Goal: Task Accomplishment & Management: Use online tool/utility

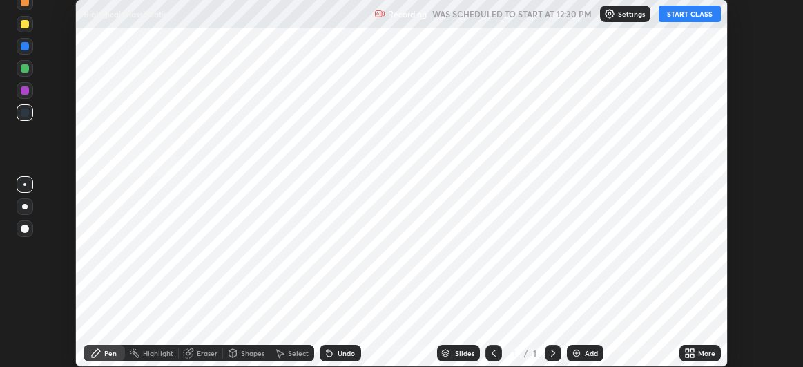
scroll to position [367, 803]
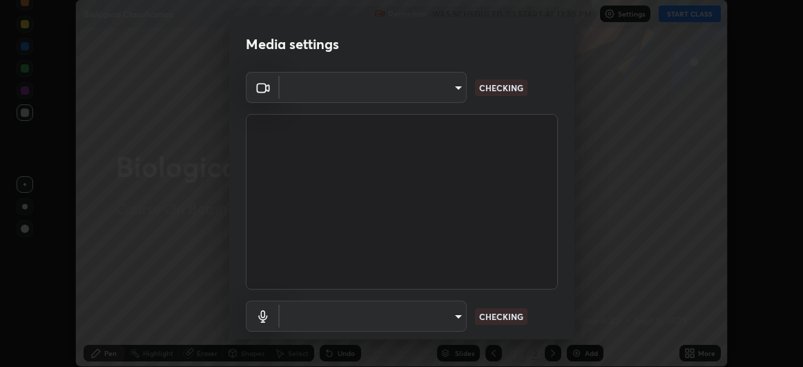
type input "baa8e3624a7aa693afd536bcaa2ccc3086ed6154daff18a67a5128d61d919164"
click at [458, 315] on body "Erase all Biological Classification Recording WAS SCHEDULED TO START AT 12:30 P…" at bounding box center [401, 183] width 803 height 367
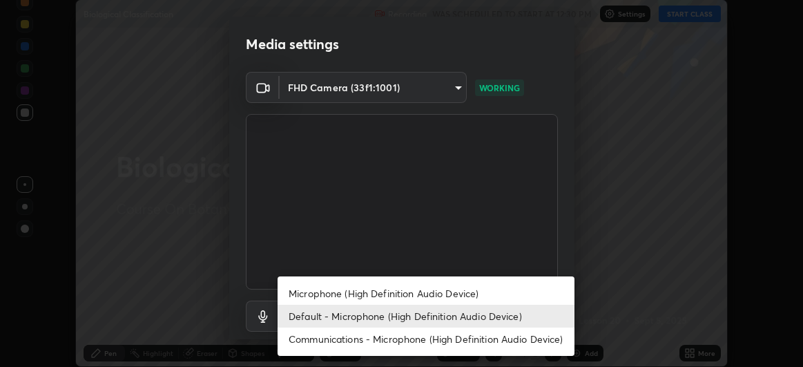
click at [480, 294] on li "Microphone (High Definition Audio Device)" at bounding box center [426, 293] width 297 height 23
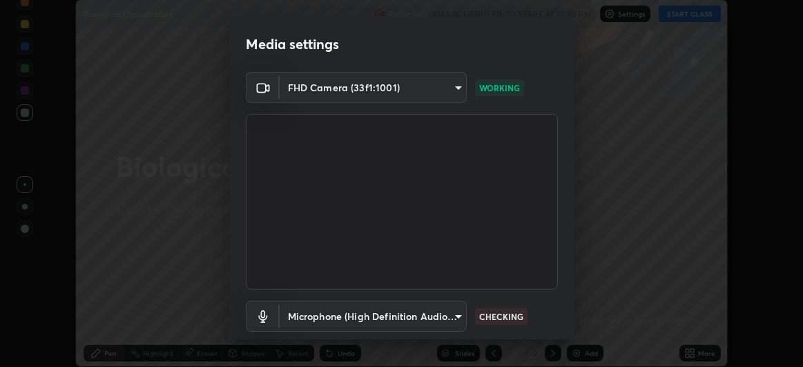
click at [455, 318] on body "Erase all Biological Classification Recording WAS SCHEDULED TO START AT 12:30 P…" at bounding box center [401, 183] width 803 height 367
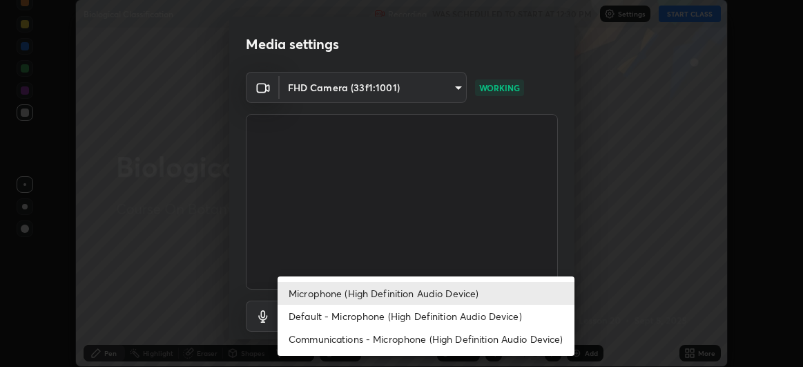
click at [480, 316] on li "Default - Microphone (High Definition Audio Device)" at bounding box center [426, 315] width 297 height 23
type input "default"
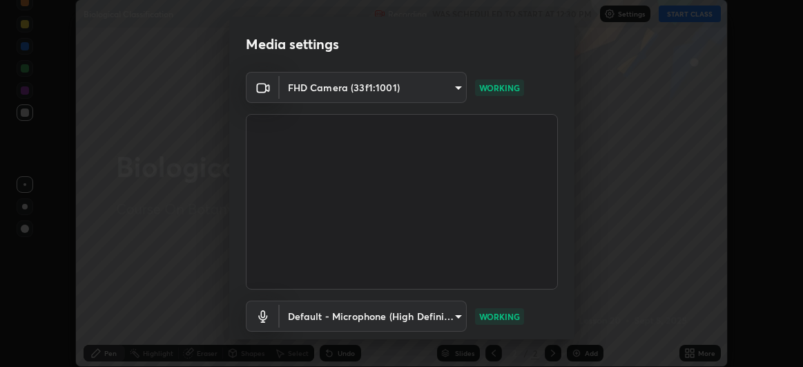
scroll to position [85, 0]
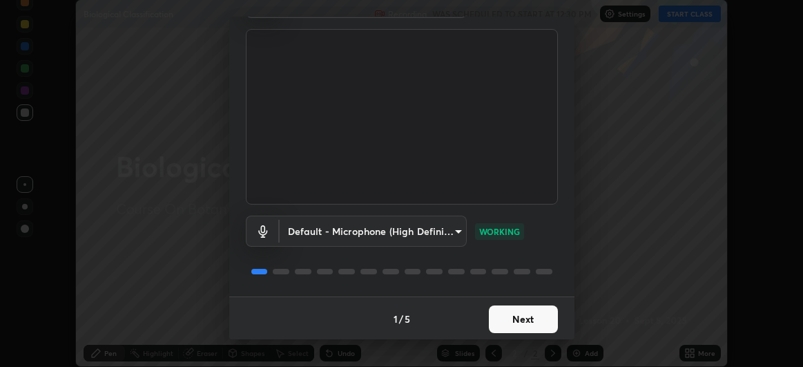
click at [525, 316] on button "Next" at bounding box center [523, 319] width 69 height 28
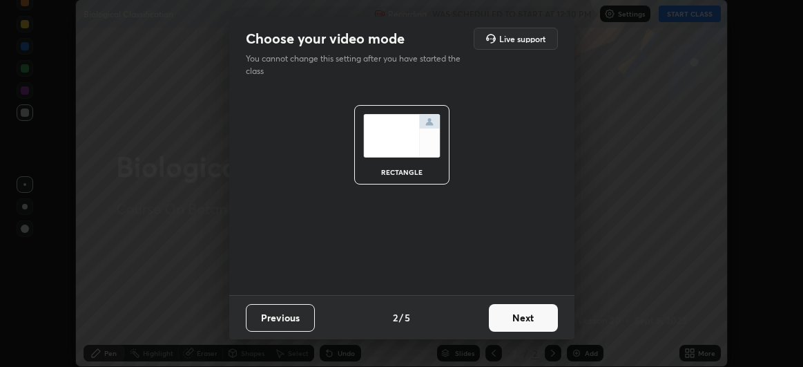
click at [538, 320] on button "Next" at bounding box center [523, 318] width 69 height 28
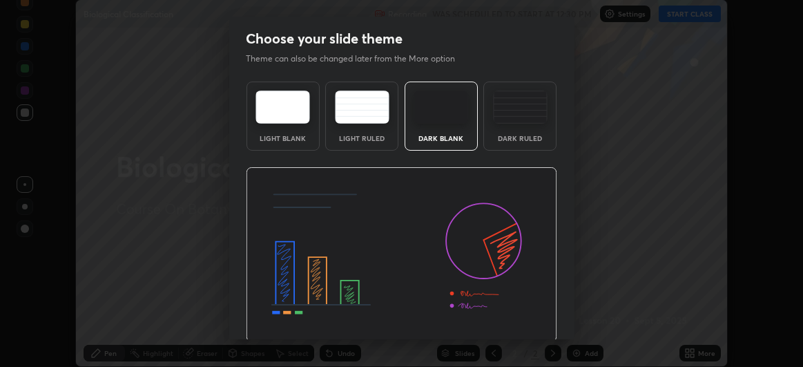
scroll to position [46, 0]
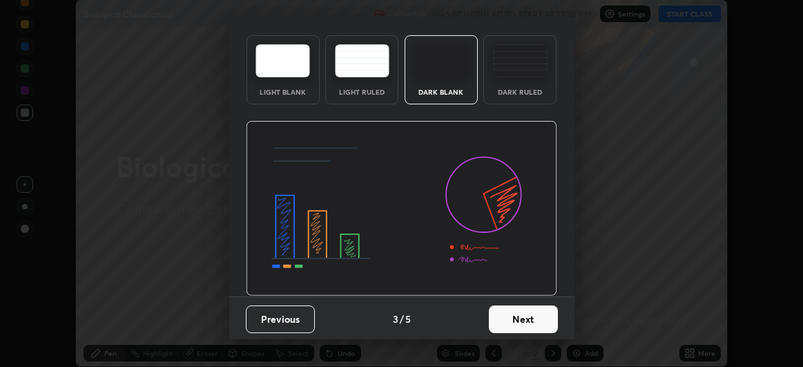
click at [531, 311] on button "Next" at bounding box center [523, 319] width 69 height 28
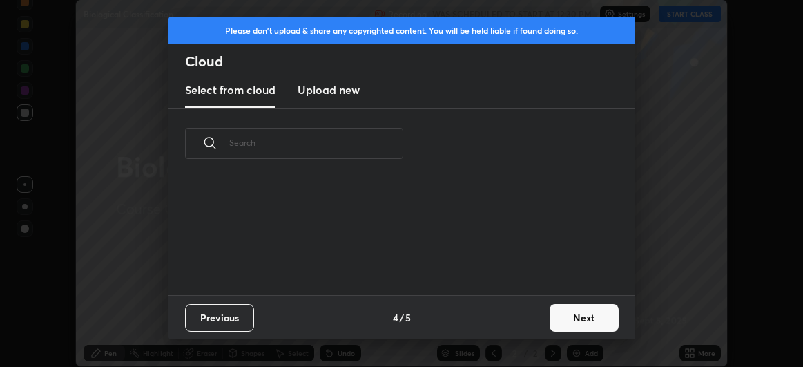
scroll to position [0, 0]
click at [568, 313] on button "Next" at bounding box center [584, 318] width 69 height 28
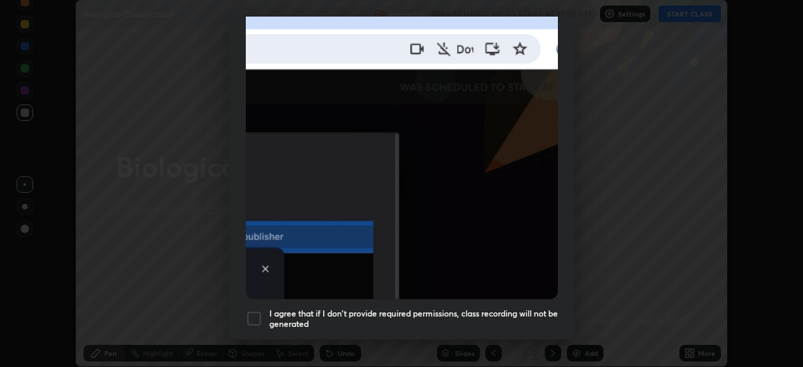
scroll to position [367, 0]
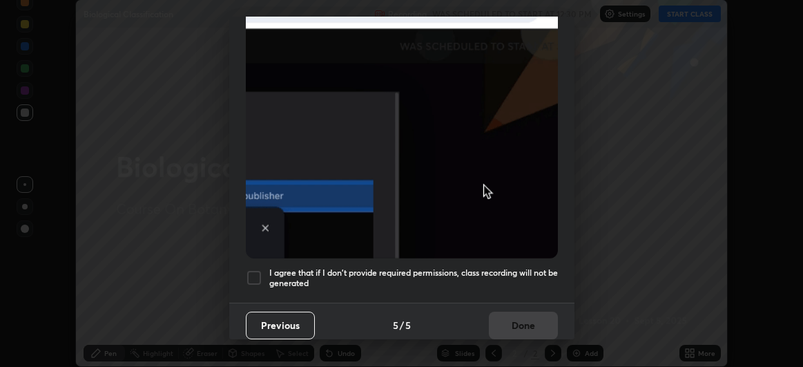
click at [263, 272] on div "I agree that if I don't provide required permissions, class recording will not …" at bounding box center [402, 277] width 312 height 17
click at [536, 314] on button "Done" at bounding box center [523, 325] width 69 height 28
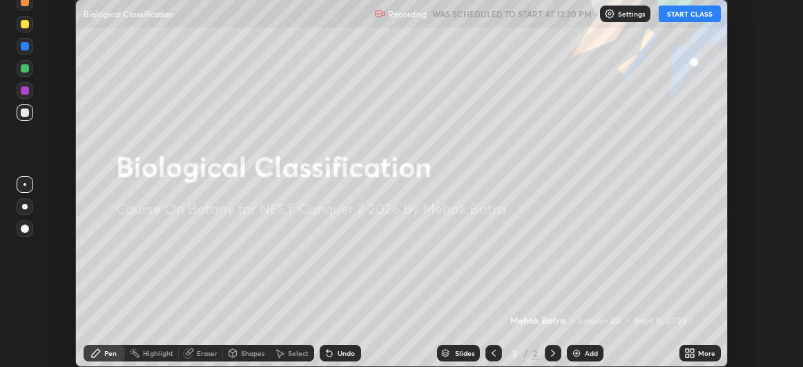
click at [690, 14] on button "START CLASS" at bounding box center [690, 14] width 62 height 17
click at [113, 354] on div "Pen" at bounding box center [110, 352] width 12 height 7
click at [583, 354] on div "Add" at bounding box center [585, 353] width 37 height 17
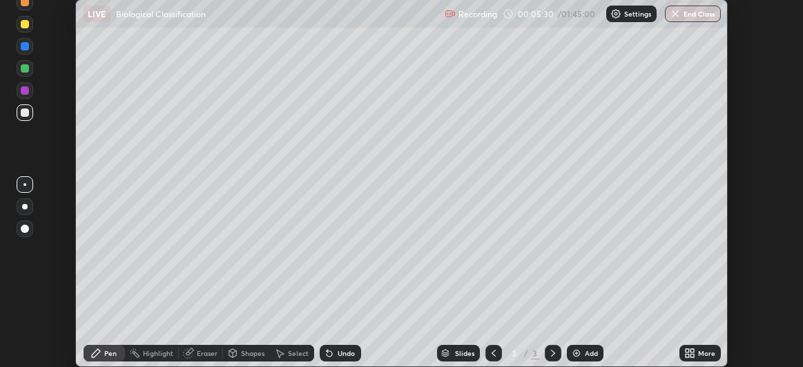
click at [586, 356] on div "Add" at bounding box center [591, 352] width 13 height 7
click at [26, 25] on div at bounding box center [25, 24] width 8 height 8
click at [29, 113] on div at bounding box center [25, 112] width 17 height 17
click at [27, 71] on div at bounding box center [25, 68] width 8 height 8
click at [492, 353] on icon at bounding box center [493, 352] width 11 height 11
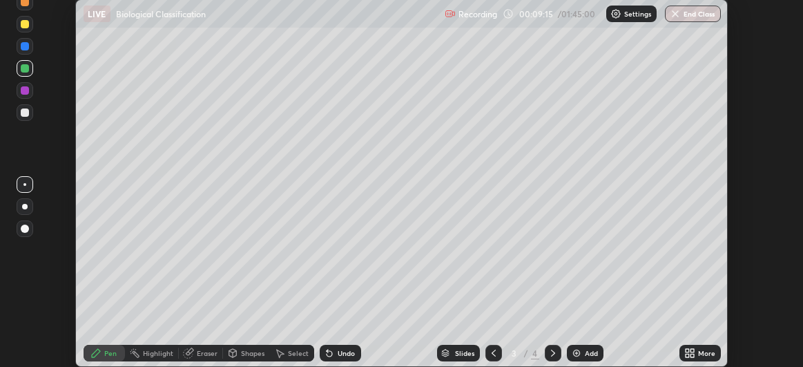
click at [552, 353] on icon at bounding box center [553, 352] width 11 height 11
click at [585, 354] on div "Add" at bounding box center [591, 352] width 13 height 7
click at [26, 93] on div at bounding box center [25, 90] width 8 height 8
click at [23, 110] on div at bounding box center [25, 112] width 8 height 8
click at [25, 109] on div at bounding box center [25, 112] width 8 height 8
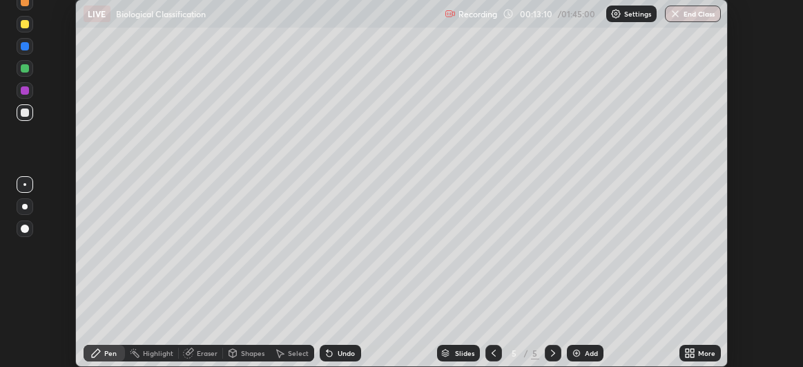
click at [587, 353] on div "Add" at bounding box center [591, 352] width 13 height 7
click at [343, 349] on div "Undo" at bounding box center [346, 352] width 17 height 7
click at [580, 355] on img at bounding box center [576, 352] width 11 height 11
click at [24, 92] on div at bounding box center [25, 90] width 8 height 8
click at [22, 24] on div at bounding box center [25, 24] width 8 height 8
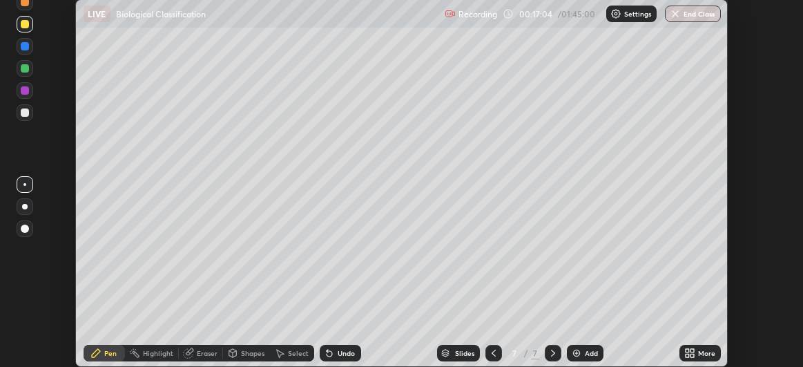
click at [286, 352] on div "Select" at bounding box center [292, 353] width 44 height 17
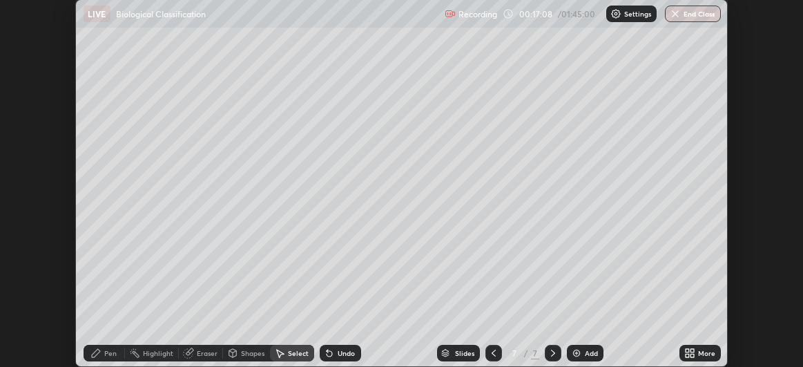
click at [291, 350] on div "Select" at bounding box center [298, 352] width 21 height 7
click at [110, 354] on div "Pen" at bounding box center [110, 352] width 12 height 7
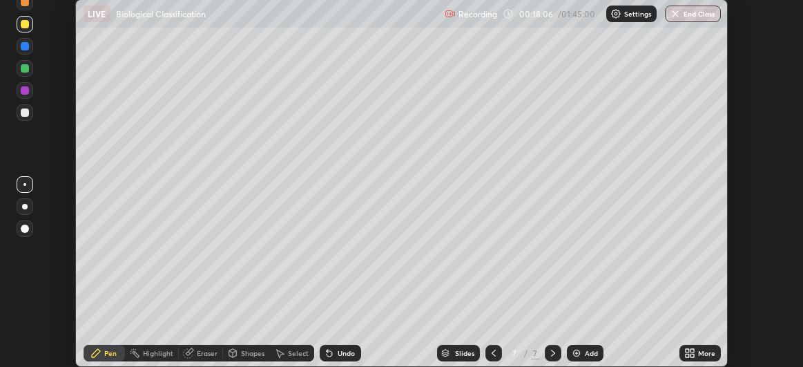
click at [200, 353] on div "Eraser" at bounding box center [207, 352] width 21 height 7
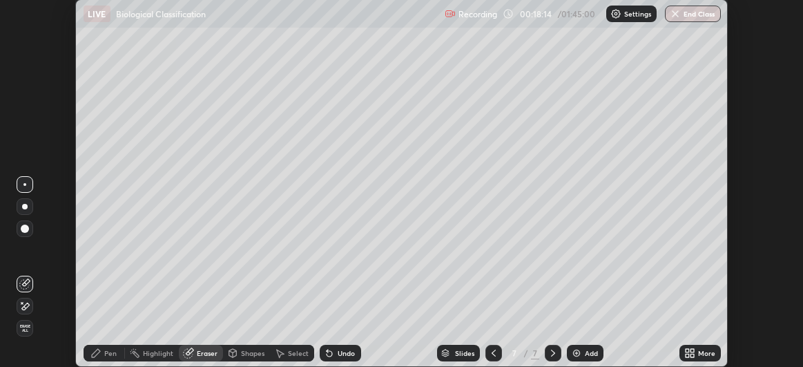
click at [23, 228] on div at bounding box center [25, 228] width 8 height 8
click at [294, 356] on div "Select" at bounding box center [298, 352] width 21 height 7
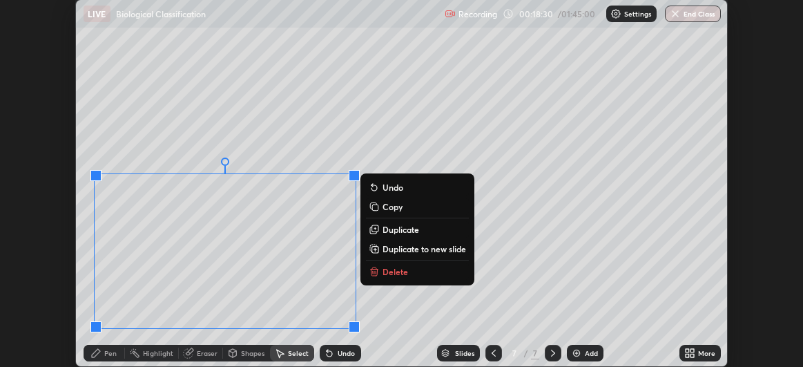
click at [505, 273] on div "0 ° Undo Copy Duplicate Duplicate to new slide Delete" at bounding box center [402, 183] width 652 height 366
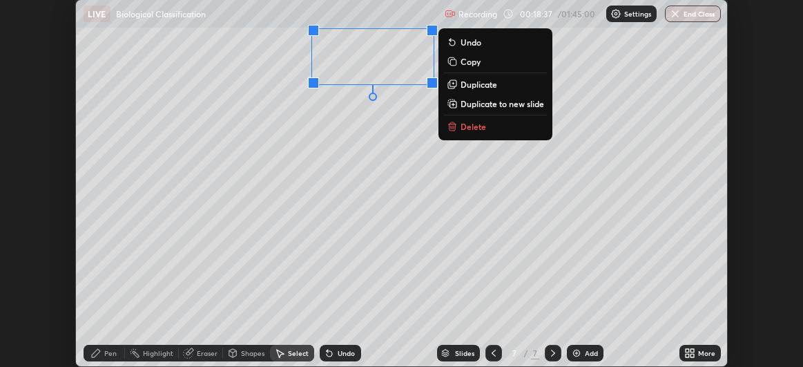
click at [426, 257] on div "0 ° Undo Copy Duplicate Duplicate to new slide Delete" at bounding box center [402, 183] width 652 height 366
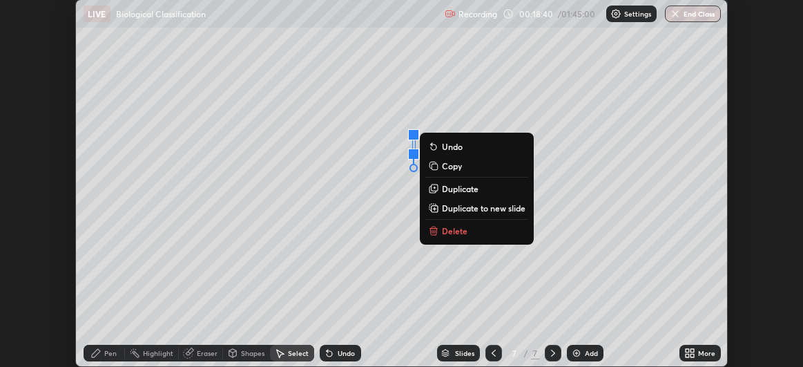
click at [451, 231] on p "Delete" at bounding box center [455, 230] width 26 height 11
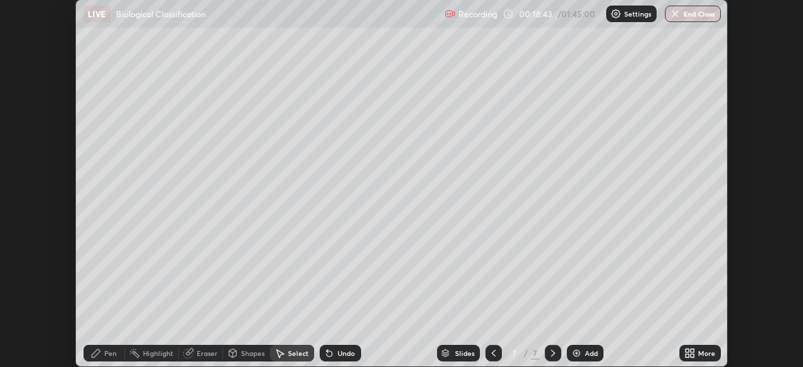
click at [203, 356] on div "Eraser" at bounding box center [207, 352] width 21 height 7
click at [21, 236] on div at bounding box center [25, 228] width 17 height 17
click at [22, 289] on div at bounding box center [25, 283] width 17 height 17
click at [23, 289] on icon at bounding box center [24, 283] width 11 height 11
click at [26, 283] on icon at bounding box center [24, 283] width 11 height 11
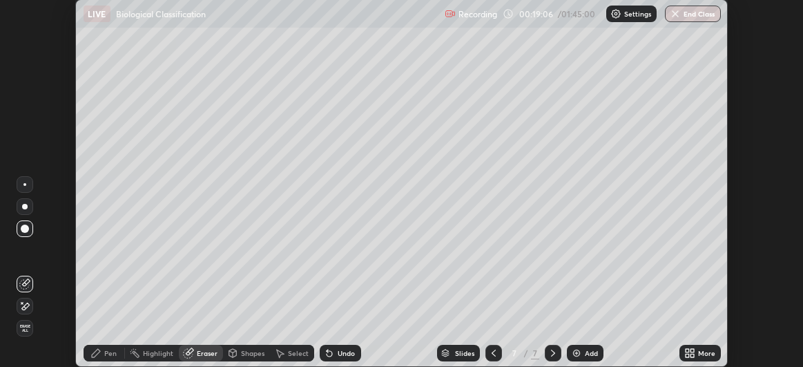
click at [104, 360] on div "Pen" at bounding box center [104, 353] width 41 height 17
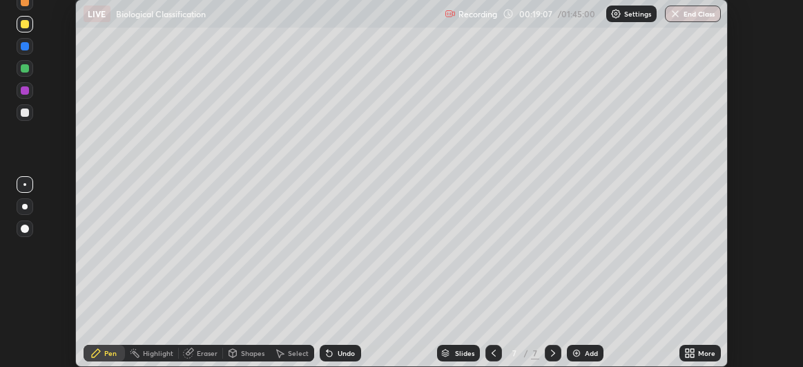
click at [30, 117] on div at bounding box center [25, 112] width 17 height 17
click at [25, 184] on div at bounding box center [24, 184] width 3 height 3
click at [52, 190] on div "Setting up your live class" at bounding box center [401, 183] width 803 height 367
click at [25, 28] on div at bounding box center [25, 24] width 8 height 8
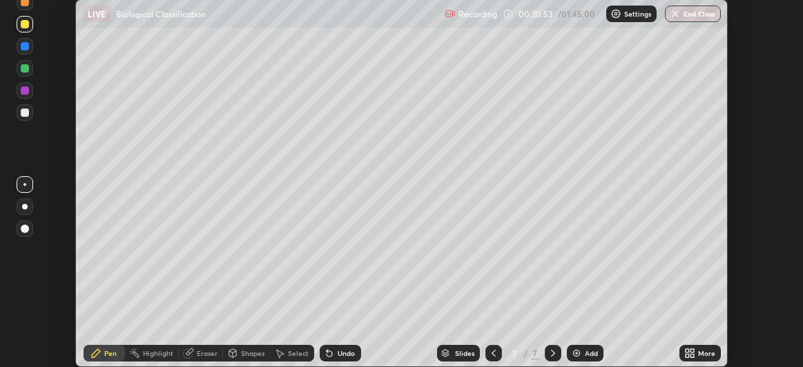
click at [24, 71] on div at bounding box center [25, 68] width 8 height 8
click at [26, 89] on div at bounding box center [25, 90] width 8 height 8
click at [328, 354] on icon at bounding box center [330, 354] width 6 height 6
click at [332, 352] on icon at bounding box center [329, 352] width 11 height 11
click at [333, 353] on div "Undo" at bounding box center [340, 353] width 41 height 17
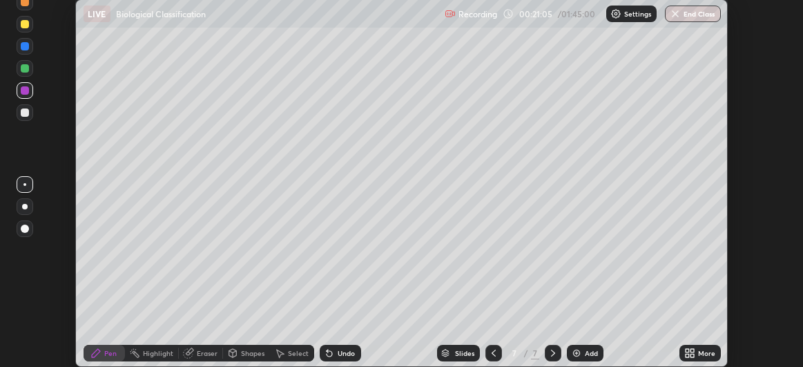
click at [338, 354] on div "Undo" at bounding box center [346, 352] width 17 height 7
click at [345, 351] on div "Undo" at bounding box center [346, 352] width 17 height 7
click at [347, 350] on div "Undo" at bounding box center [346, 352] width 17 height 7
click at [344, 351] on div "Undo" at bounding box center [346, 352] width 17 height 7
click at [342, 353] on div "Undo" at bounding box center [346, 352] width 17 height 7
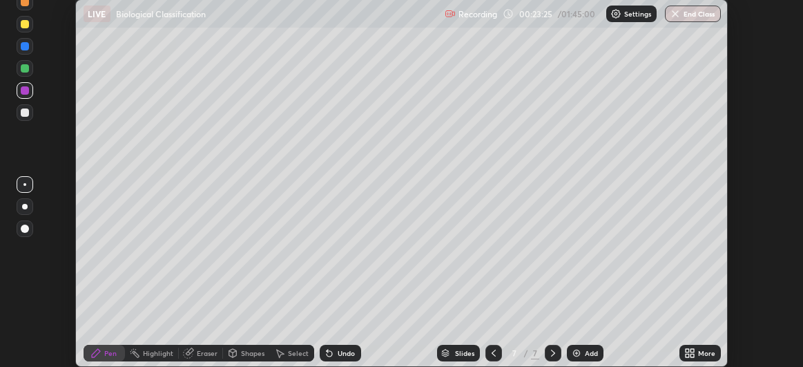
click at [585, 350] on div "Add" at bounding box center [591, 352] width 13 height 7
click at [26, 112] on div at bounding box center [25, 112] width 8 height 8
click at [343, 349] on div "Undo" at bounding box center [346, 352] width 17 height 7
click at [582, 353] on div "Add" at bounding box center [585, 353] width 37 height 17
click at [338, 354] on div "Undo" at bounding box center [346, 352] width 17 height 7
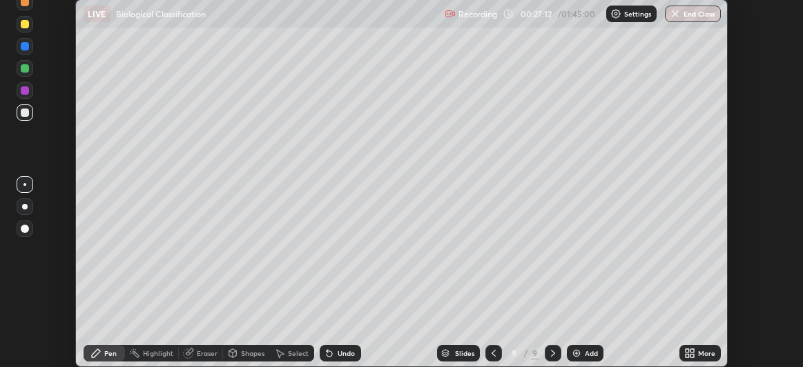
click at [334, 354] on div "Undo" at bounding box center [340, 353] width 41 height 17
click at [31, 74] on div at bounding box center [25, 68] width 17 height 17
click at [345, 353] on div "Undo" at bounding box center [346, 352] width 17 height 7
click at [342, 354] on div "Undo" at bounding box center [346, 352] width 17 height 7
click at [342, 353] on div "Undo" at bounding box center [346, 352] width 17 height 7
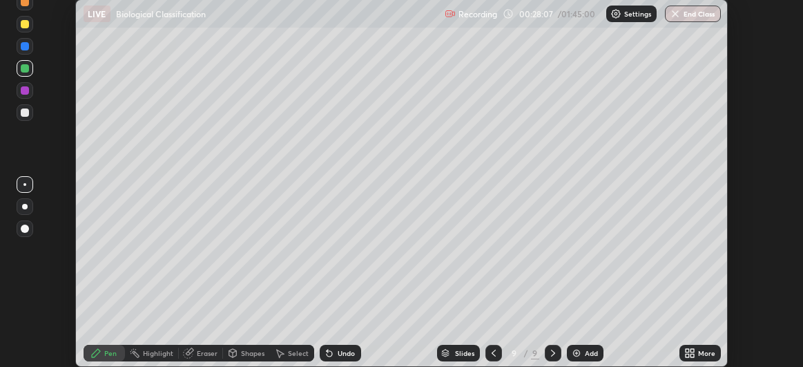
click at [341, 352] on div "Undo" at bounding box center [346, 352] width 17 height 7
click at [342, 350] on div "Undo" at bounding box center [346, 352] width 17 height 7
click at [341, 350] on div "Undo" at bounding box center [346, 352] width 17 height 7
click at [340, 347] on div "Undo" at bounding box center [340, 353] width 41 height 17
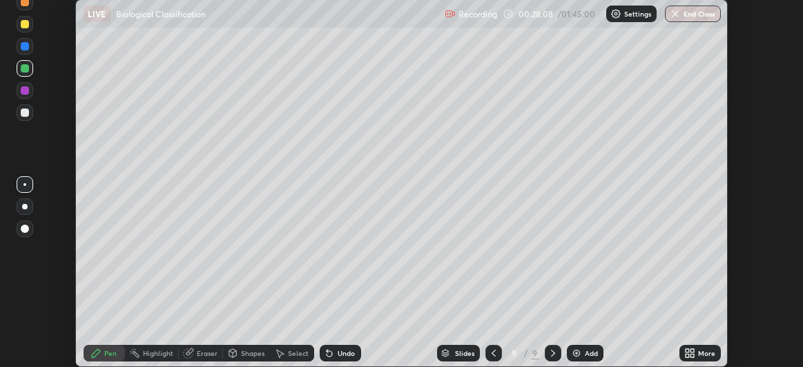
click at [339, 348] on div "Undo" at bounding box center [340, 353] width 41 height 17
click at [338, 349] on div "Undo" at bounding box center [346, 352] width 17 height 7
click at [27, 113] on div at bounding box center [25, 112] width 8 height 8
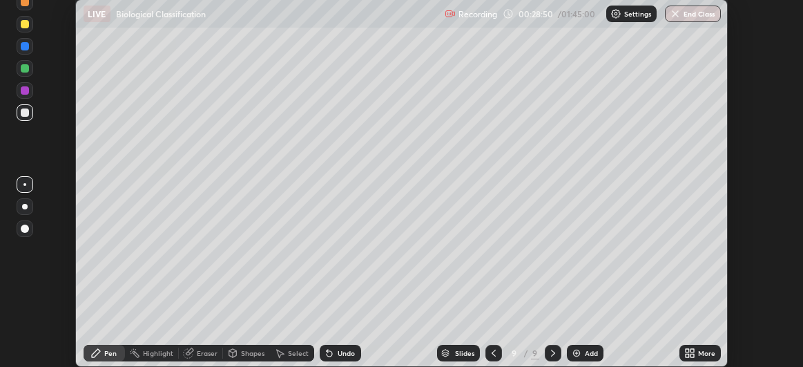
click at [26, 202] on div at bounding box center [25, 206] width 17 height 17
click at [25, 207] on div at bounding box center [25, 207] width 6 height 6
click at [334, 354] on div "Undo" at bounding box center [340, 353] width 41 height 17
click at [25, 184] on div at bounding box center [24, 184] width 3 height 3
click at [27, 70] on div at bounding box center [25, 68] width 8 height 8
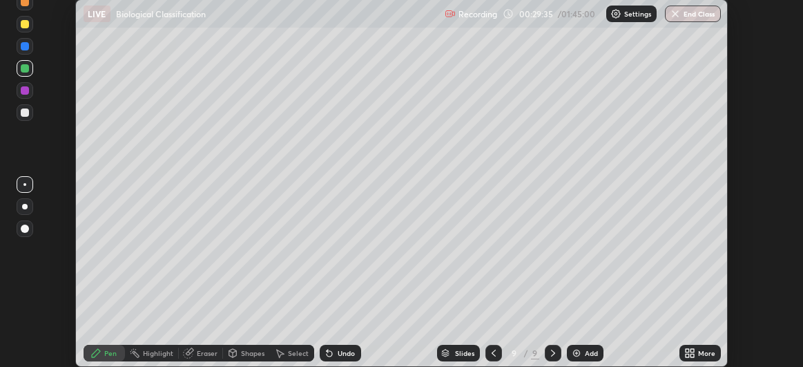
click at [338, 352] on div "Undo" at bounding box center [346, 352] width 17 height 7
click at [336, 352] on div "Undo" at bounding box center [340, 353] width 41 height 17
click at [335, 352] on div "Undo" at bounding box center [340, 353] width 41 height 17
click at [335, 353] on div "Undo" at bounding box center [340, 353] width 41 height 17
click at [331, 354] on icon at bounding box center [330, 354] width 6 height 6
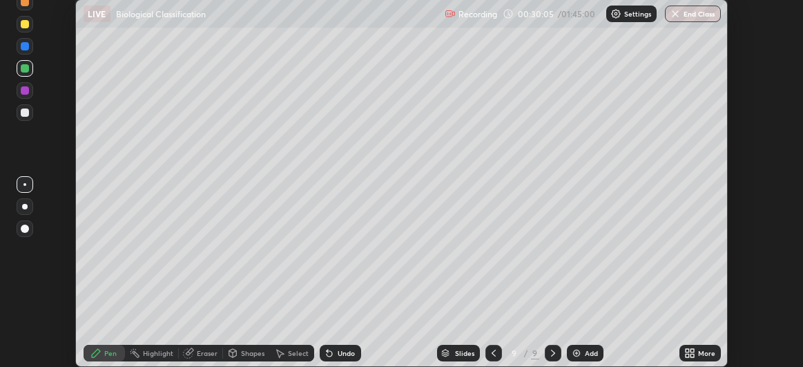
click at [29, 30] on div at bounding box center [25, 24] width 17 height 17
click at [585, 353] on div "Add" at bounding box center [591, 352] width 13 height 7
click at [23, 117] on div at bounding box center [25, 112] width 8 height 8
click at [336, 347] on div "Undo" at bounding box center [340, 353] width 41 height 17
click at [348, 353] on div "Undo" at bounding box center [346, 352] width 17 height 7
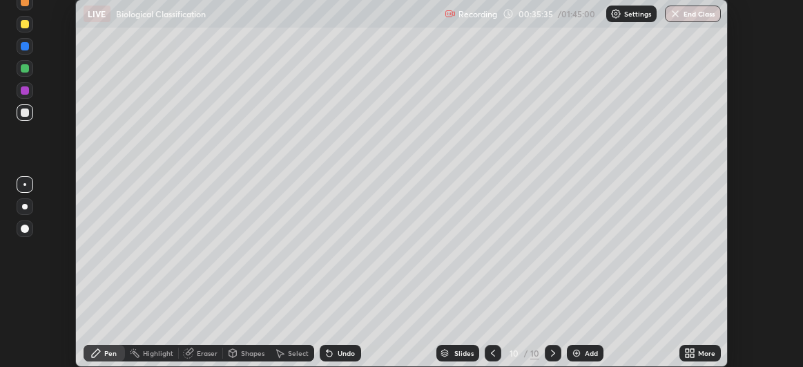
click at [585, 354] on div "Add" at bounding box center [591, 352] width 13 height 7
click at [579, 353] on img at bounding box center [576, 352] width 11 height 11
click at [27, 28] on div at bounding box center [25, 24] width 8 height 8
click at [28, 113] on div at bounding box center [25, 112] width 8 height 8
click at [27, 26] on div at bounding box center [25, 24] width 8 height 8
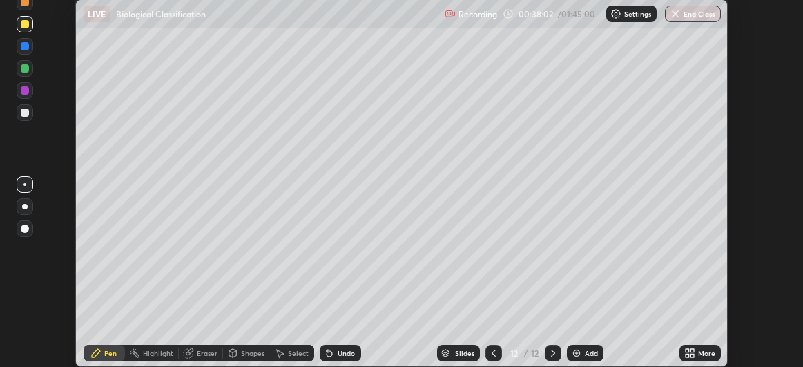
click at [26, 112] on div at bounding box center [25, 112] width 8 height 8
click at [24, 72] on div at bounding box center [25, 68] width 8 height 8
click at [25, 27] on div at bounding box center [25, 24] width 8 height 8
click at [23, 113] on div at bounding box center [25, 112] width 8 height 8
click at [585, 350] on div "Add" at bounding box center [591, 352] width 13 height 7
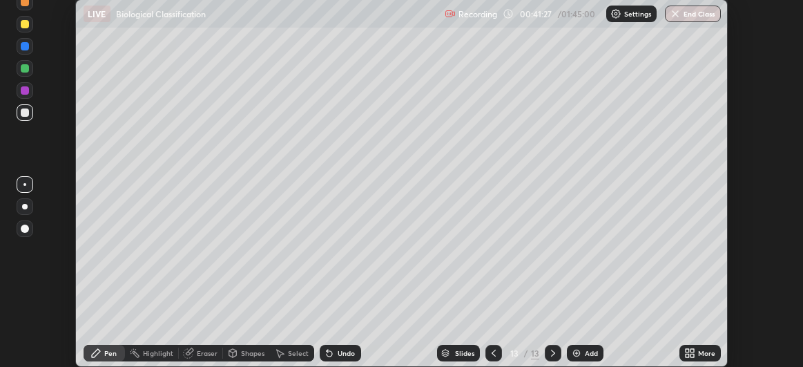
click at [26, 25] on div at bounding box center [25, 24] width 8 height 8
click at [331, 349] on icon at bounding box center [329, 352] width 11 height 11
click at [331, 351] on icon at bounding box center [329, 352] width 11 height 11
click at [327, 350] on icon at bounding box center [327, 349] width 1 height 1
click at [329, 350] on icon at bounding box center [329, 352] width 11 height 11
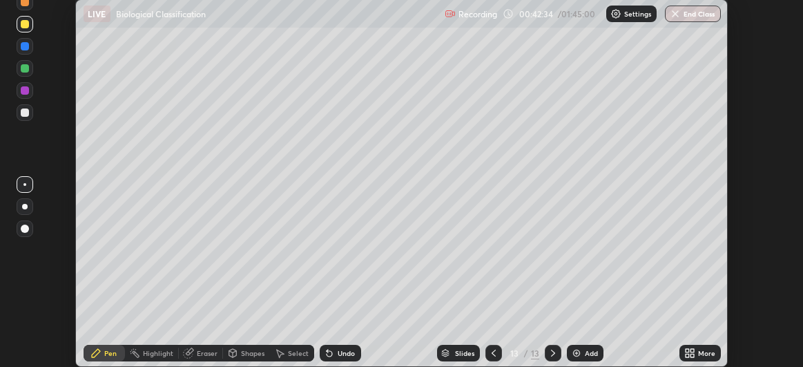
click at [26, 115] on div at bounding box center [25, 112] width 8 height 8
click at [343, 354] on div "Undo" at bounding box center [346, 352] width 17 height 7
click at [338, 356] on div "Undo" at bounding box center [346, 352] width 17 height 7
click at [338, 353] on div "Undo" at bounding box center [346, 352] width 17 height 7
click at [585, 351] on div "Add" at bounding box center [591, 352] width 13 height 7
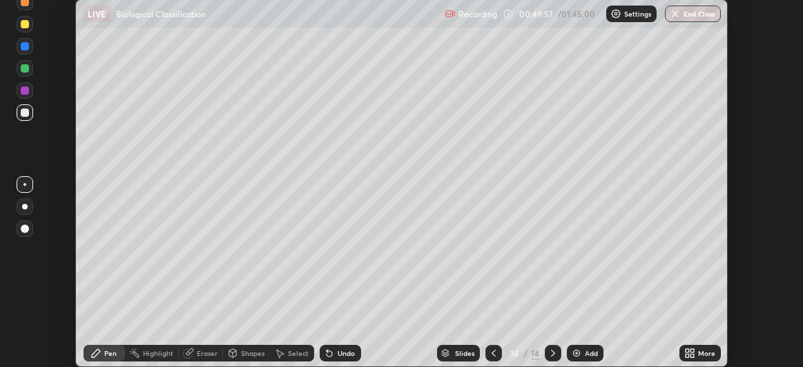
click at [492, 353] on icon at bounding box center [494, 352] width 4 height 7
click at [494, 353] on icon at bounding box center [493, 352] width 11 height 11
click at [492, 351] on icon at bounding box center [493, 352] width 11 height 11
click at [492, 353] on icon at bounding box center [493, 352] width 11 height 11
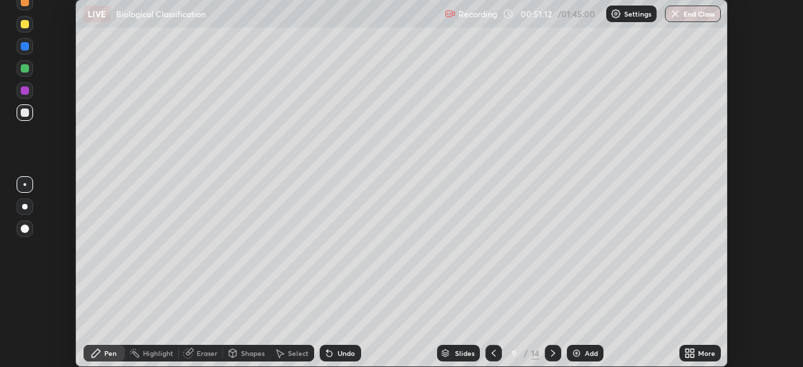
click at [552, 353] on icon at bounding box center [553, 352] width 11 height 11
click at [553, 355] on icon at bounding box center [553, 352] width 11 height 11
click at [552, 353] on icon at bounding box center [553, 352] width 11 height 11
click at [554, 354] on icon at bounding box center [553, 352] width 11 height 11
click at [552, 353] on icon at bounding box center [553, 352] width 11 height 11
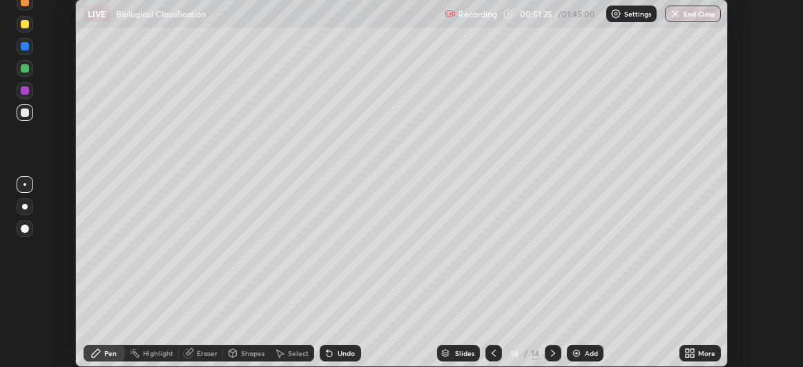
click at [30, 72] on div at bounding box center [25, 68] width 17 height 17
click at [340, 355] on div "Undo" at bounding box center [346, 352] width 17 height 7
click at [342, 354] on div "Undo" at bounding box center [346, 352] width 17 height 7
click at [348, 348] on div "Undo" at bounding box center [340, 353] width 41 height 17
click at [348, 349] on div "Undo" at bounding box center [346, 352] width 17 height 7
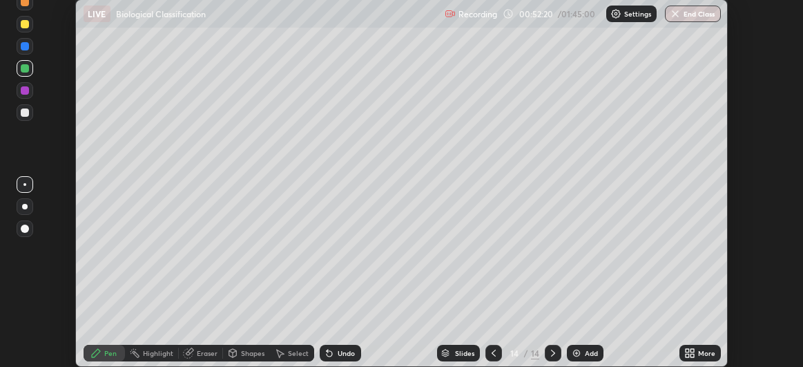
click at [345, 350] on div "Undo" at bounding box center [346, 352] width 17 height 7
click at [346, 353] on div "Undo" at bounding box center [346, 352] width 17 height 7
click at [342, 356] on div "Undo" at bounding box center [346, 352] width 17 height 7
click at [342, 354] on div "Undo" at bounding box center [346, 352] width 17 height 7
click at [342, 351] on div "Undo" at bounding box center [346, 352] width 17 height 7
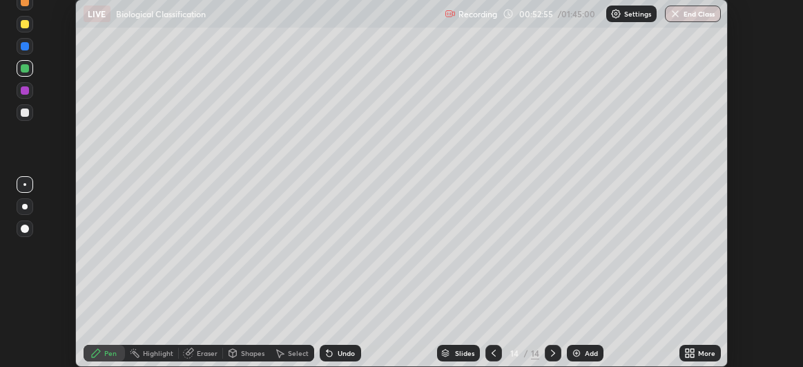
click at [338, 351] on div "Undo" at bounding box center [346, 352] width 17 height 7
click at [339, 354] on div "Undo" at bounding box center [346, 352] width 17 height 7
click at [200, 358] on div "Eraser" at bounding box center [201, 353] width 44 height 17
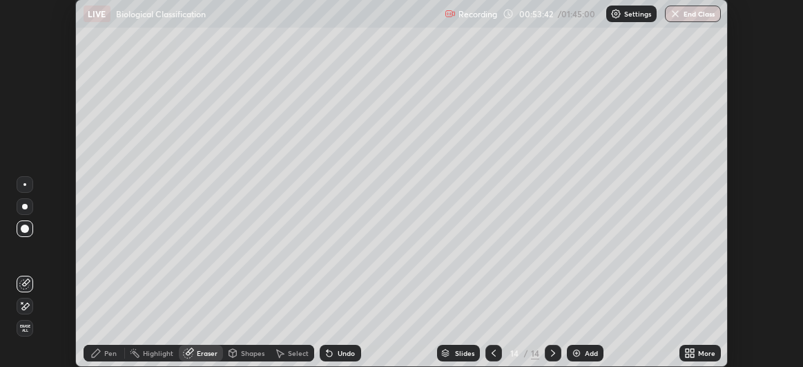
click at [106, 355] on div "Pen" at bounding box center [110, 352] width 12 height 7
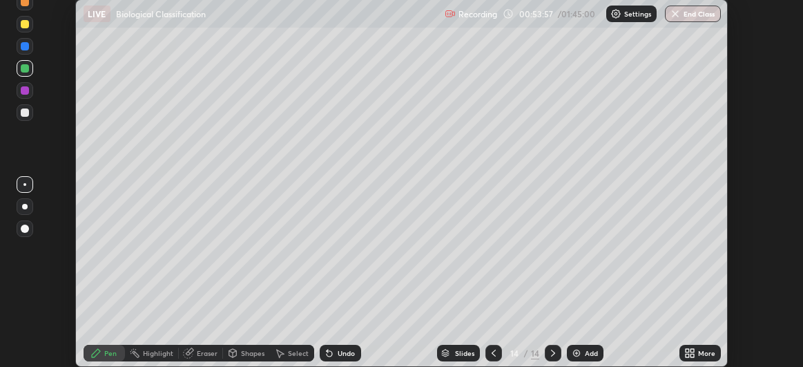
click at [383, 347] on div "Slides 14 / 14 Add" at bounding box center [520, 353] width 318 height 28
click at [552, 354] on icon at bounding box center [553, 352] width 11 height 11
click at [579, 354] on img at bounding box center [576, 352] width 11 height 11
click at [345, 350] on div "Undo" at bounding box center [346, 352] width 17 height 7
click at [343, 352] on div "Undo" at bounding box center [346, 352] width 17 height 7
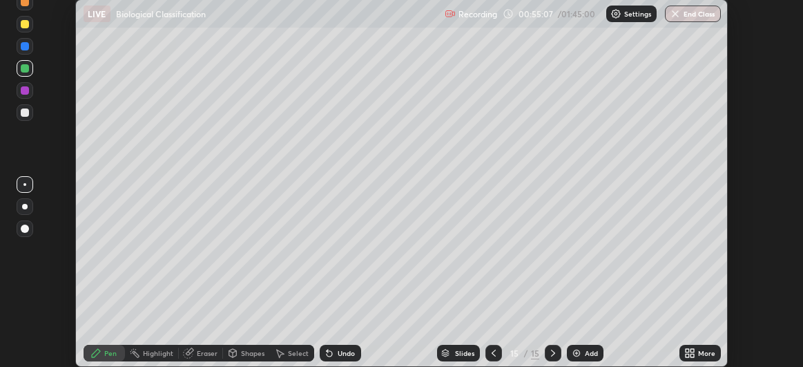
click at [342, 356] on div "Undo" at bounding box center [346, 352] width 17 height 7
click at [340, 356] on div "Undo" at bounding box center [346, 352] width 17 height 7
click at [25, 206] on div at bounding box center [25, 207] width 6 height 6
click at [26, 27] on div at bounding box center [25, 24] width 8 height 8
click at [334, 356] on div "Undo" at bounding box center [340, 353] width 41 height 17
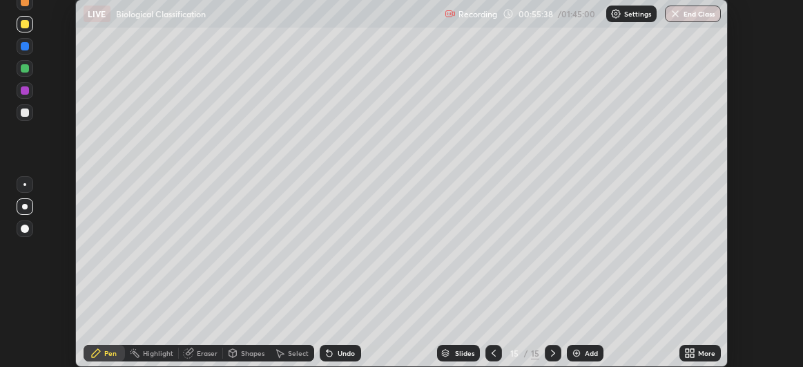
click at [332, 351] on icon at bounding box center [329, 352] width 11 height 11
click at [332, 353] on icon at bounding box center [329, 352] width 11 height 11
click at [332, 351] on icon at bounding box center [329, 352] width 11 height 11
click at [333, 354] on icon at bounding box center [329, 352] width 11 height 11
click at [332, 355] on icon at bounding box center [329, 352] width 11 height 11
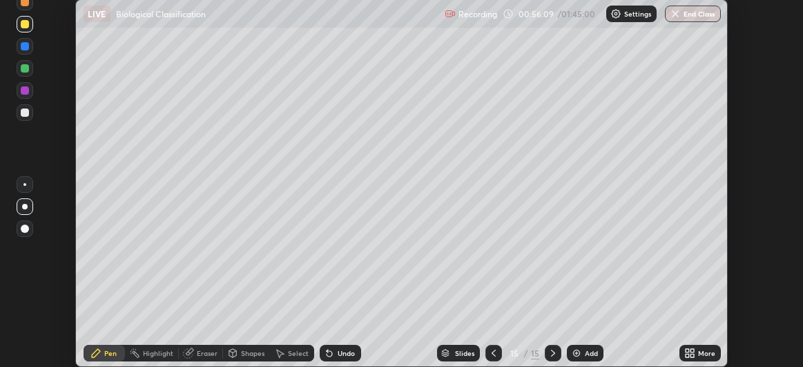
click at [26, 69] on div at bounding box center [25, 68] width 8 height 8
click at [25, 184] on div at bounding box center [24, 184] width 3 height 3
click at [24, 185] on div at bounding box center [24, 184] width 3 height 3
click at [345, 356] on div "Undo" at bounding box center [346, 352] width 17 height 7
click at [23, 117] on div at bounding box center [25, 112] width 17 height 17
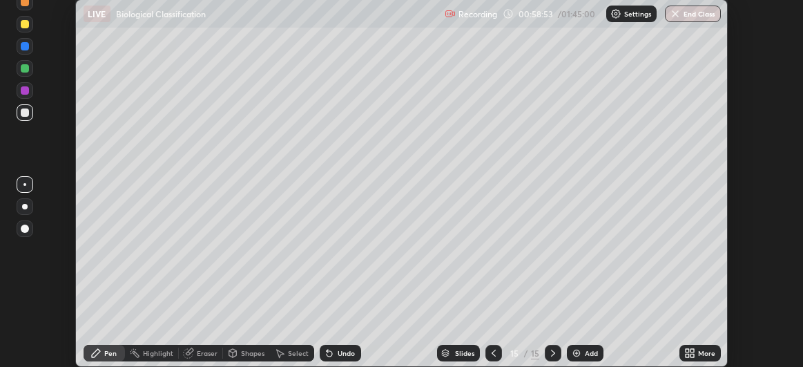
click at [340, 354] on div "Undo" at bounding box center [346, 352] width 17 height 7
click at [26, 42] on div at bounding box center [25, 46] width 8 height 8
click at [588, 349] on div "Add" at bounding box center [591, 352] width 13 height 7
click at [329, 355] on icon at bounding box center [330, 354] width 6 height 6
click at [330, 351] on icon at bounding box center [330, 354] width 6 height 6
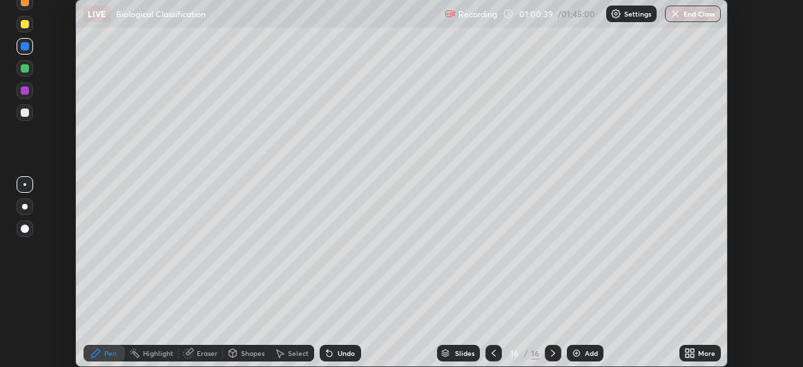
click at [331, 351] on icon at bounding box center [329, 352] width 11 height 11
click at [334, 354] on div "Undo" at bounding box center [340, 353] width 41 height 17
click at [340, 358] on div "Undo" at bounding box center [340, 353] width 41 height 17
click at [25, 110] on div at bounding box center [25, 112] width 8 height 8
click at [583, 350] on div "Add" at bounding box center [585, 353] width 37 height 17
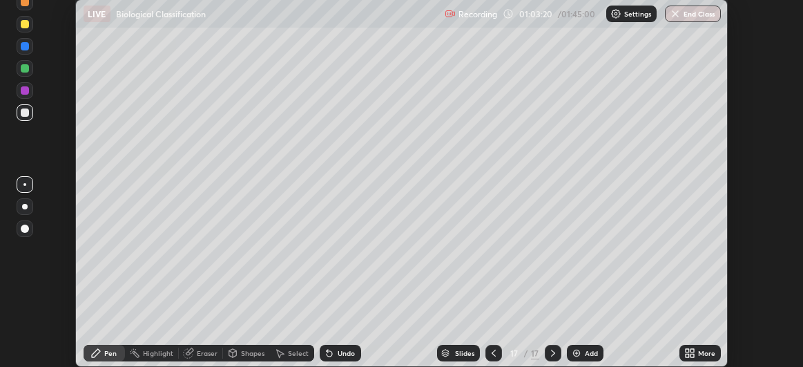
click at [25, 26] on div at bounding box center [25, 24] width 8 height 8
click at [27, 118] on div at bounding box center [25, 112] width 17 height 17
click at [581, 354] on div "Add" at bounding box center [585, 353] width 37 height 17
click at [26, 70] on div at bounding box center [25, 68] width 8 height 8
click at [340, 350] on div "Undo" at bounding box center [346, 352] width 17 height 7
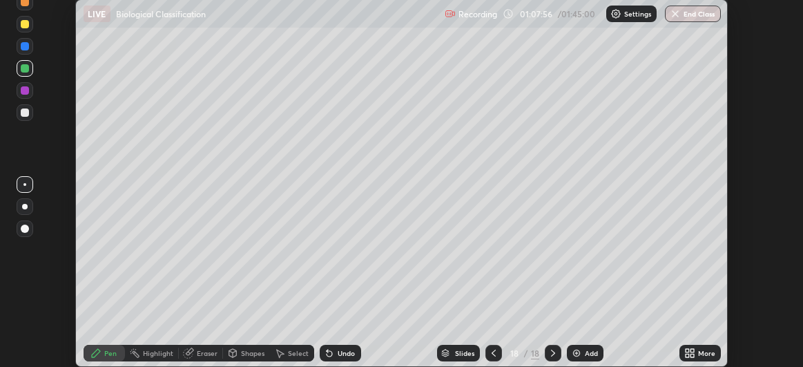
click at [341, 352] on div "Undo" at bounding box center [346, 352] width 17 height 7
click at [338, 358] on div "Undo" at bounding box center [340, 353] width 41 height 17
click at [338, 360] on div "Undo" at bounding box center [340, 353] width 41 height 17
click at [342, 358] on div "Undo" at bounding box center [340, 353] width 41 height 17
click at [348, 349] on div "Undo" at bounding box center [346, 352] width 17 height 7
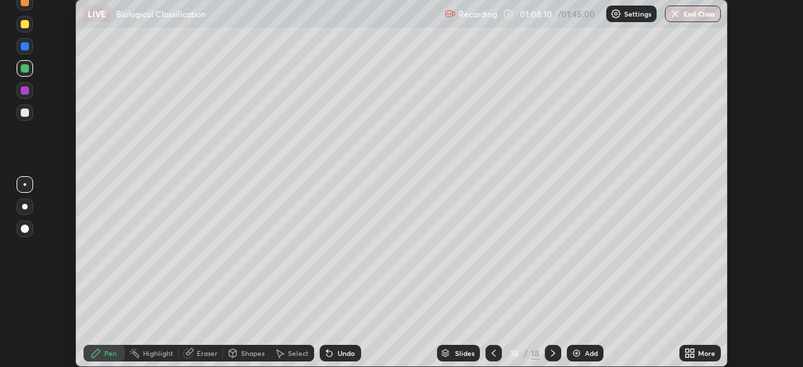
click at [338, 356] on div "Undo" at bounding box center [346, 352] width 17 height 7
click at [335, 351] on div "Undo" at bounding box center [340, 353] width 41 height 17
click at [335, 354] on div "Undo" at bounding box center [340, 353] width 41 height 17
click at [333, 353] on div "Undo" at bounding box center [340, 353] width 41 height 17
click at [333, 352] on div "Undo" at bounding box center [340, 353] width 41 height 17
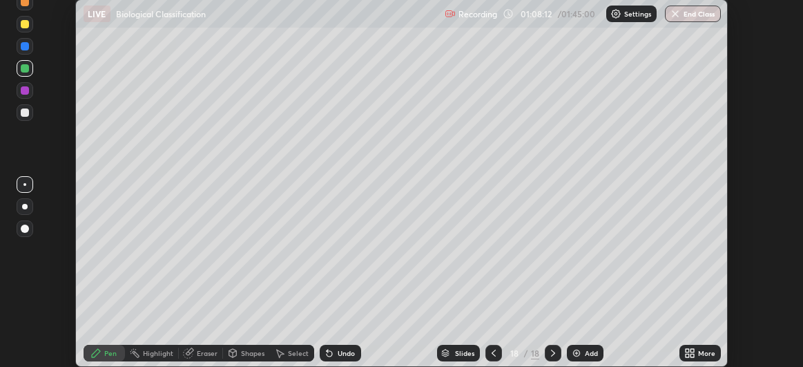
click at [341, 360] on div "Undo" at bounding box center [340, 353] width 41 height 17
click at [338, 353] on div "Undo" at bounding box center [346, 352] width 17 height 7
click at [27, 114] on div at bounding box center [25, 112] width 8 height 8
click at [587, 350] on div "Add" at bounding box center [591, 352] width 13 height 7
click at [23, 27] on div at bounding box center [25, 24] width 8 height 8
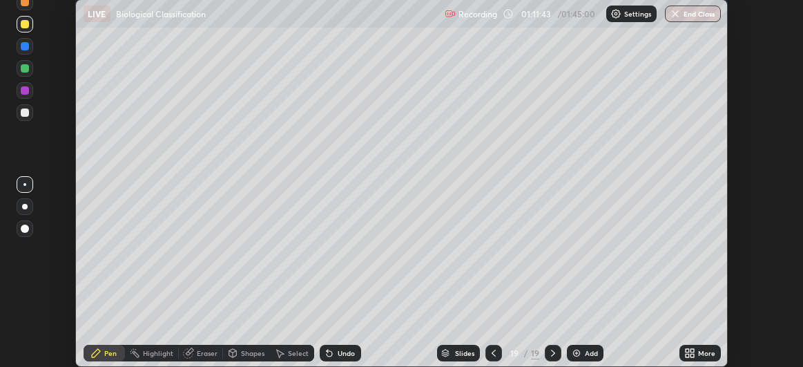
click at [25, 113] on div at bounding box center [25, 112] width 8 height 8
click at [347, 351] on div "Undo" at bounding box center [346, 352] width 17 height 7
click at [346, 354] on div "Undo" at bounding box center [346, 352] width 17 height 7
click at [345, 353] on div "Undo" at bounding box center [346, 352] width 17 height 7
click at [30, 117] on div at bounding box center [25, 112] width 17 height 17
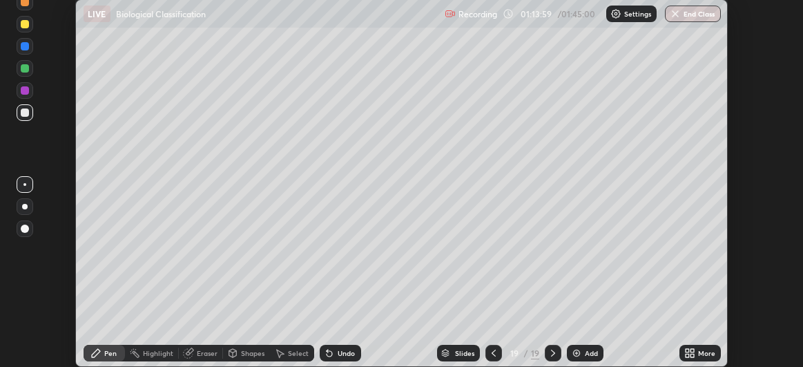
click at [585, 348] on div "Add" at bounding box center [585, 353] width 37 height 17
click at [349, 352] on div "Undo" at bounding box center [346, 352] width 17 height 7
click at [352, 347] on div "Undo" at bounding box center [340, 353] width 41 height 17
click at [327, 355] on icon at bounding box center [330, 354] width 6 height 6
click at [23, 25] on div at bounding box center [25, 24] width 8 height 8
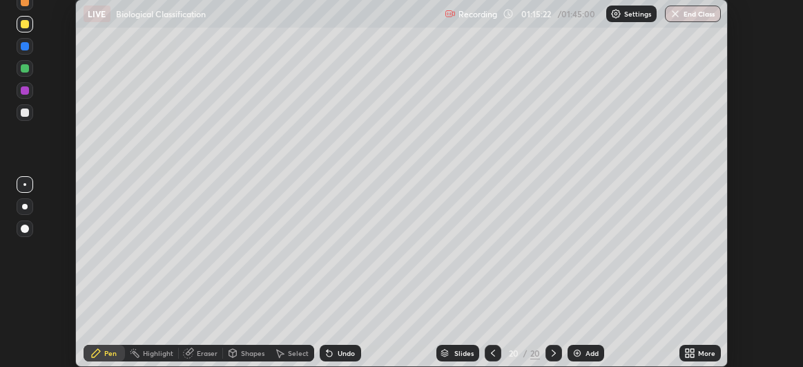
click at [202, 354] on div "Eraser" at bounding box center [207, 352] width 21 height 7
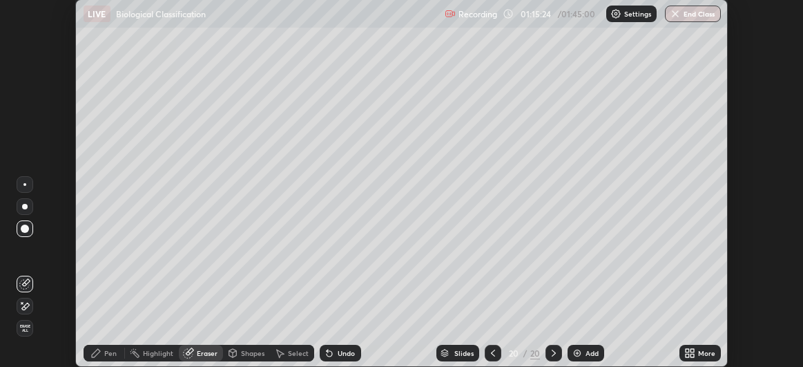
click at [26, 288] on icon at bounding box center [24, 283] width 11 height 11
click at [24, 206] on div at bounding box center [25, 207] width 6 height 6
click at [25, 184] on div at bounding box center [24, 184] width 3 height 3
click at [99, 351] on icon at bounding box center [96, 353] width 8 height 8
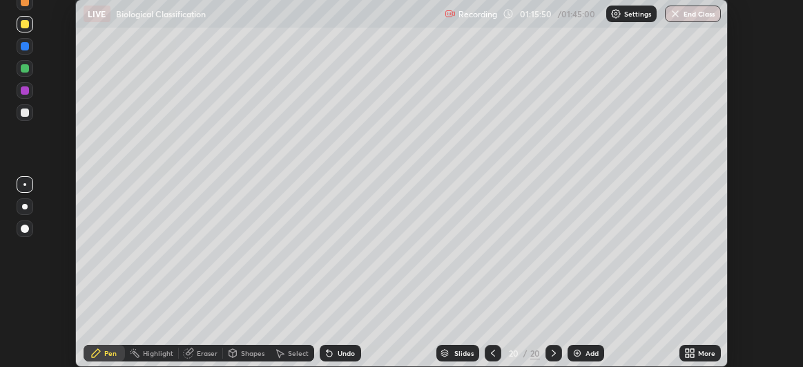
click at [24, 114] on div at bounding box center [25, 112] width 8 height 8
click at [499, 352] on div at bounding box center [493, 353] width 17 height 17
click at [553, 354] on icon at bounding box center [553, 352] width 11 height 11
click at [588, 351] on div "Add" at bounding box center [591, 352] width 13 height 7
click at [28, 25] on div at bounding box center [25, 24] width 8 height 8
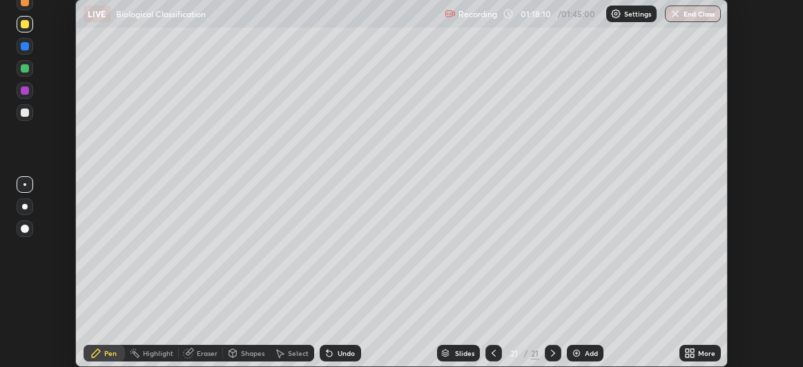
click at [329, 356] on icon at bounding box center [330, 354] width 6 height 6
click at [327, 355] on icon at bounding box center [330, 354] width 6 height 6
click at [329, 356] on icon at bounding box center [329, 352] width 11 height 11
click at [327, 353] on icon at bounding box center [330, 354] width 6 height 6
click at [27, 114] on div at bounding box center [25, 112] width 8 height 8
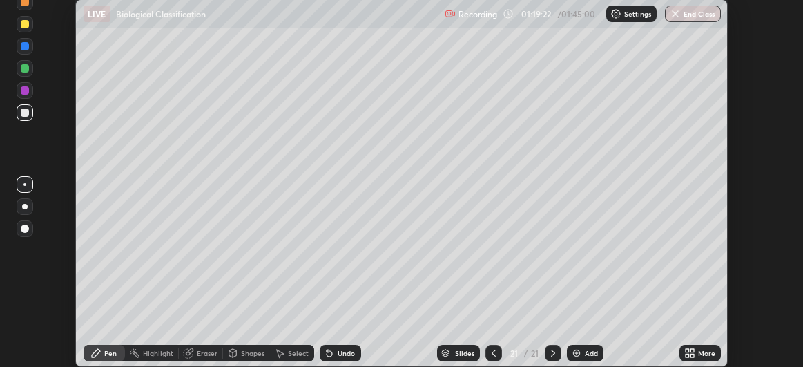
click at [494, 353] on icon at bounding box center [493, 352] width 11 height 11
click at [551, 354] on icon at bounding box center [553, 352] width 11 height 11
click at [30, 96] on div at bounding box center [25, 90] width 17 height 17
click at [27, 73] on div at bounding box center [25, 68] width 17 height 17
click at [26, 23] on div at bounding box center [25, 24] width 8 height 8
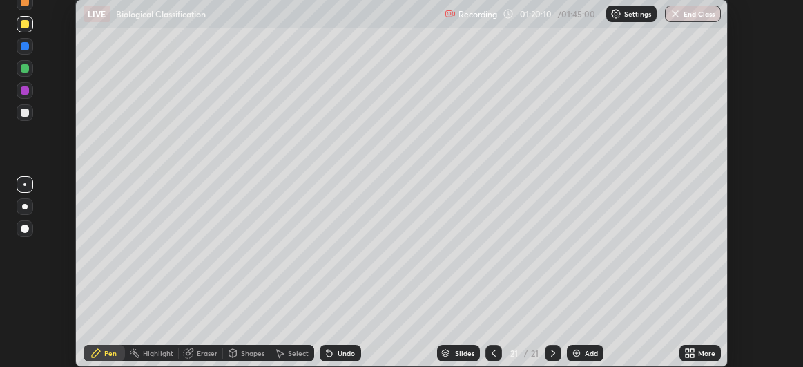
click at [26, 109] on div at bounding box center [25, 112] width 8 height 8
click at [27, 8] on div at bounding box center [25, 2] width 17 height 17
click at [28, 45] on div at bounding box center [25, 46] width 8 height 8
click at [342, 356] on div "Undo" at bounding box center [346, 352] width 17 height 7
click at [340, 352] on div "Undo" at bounding box center [346, 352] width 17 height 7
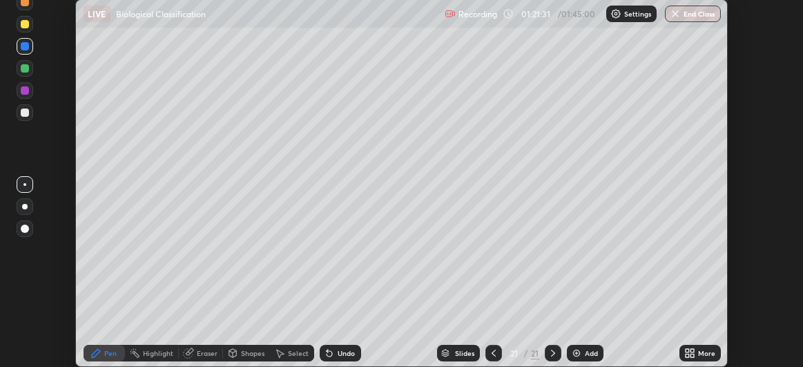
click at [338, 352] on div "Undo" at bounding box center [346, 352] width 17 height 7
click at [344, 353] on div "Undo" at bounding box center [346, 352] width 17 height 7
click at [25, 71] on div at bounding box center [25, 68] width 8 height 8
click at [27, 115] on div at bounding box center [25, 112] width 8 height 8
click at [23, 66] on div at bounding box center [25, 68] width 8 height 8
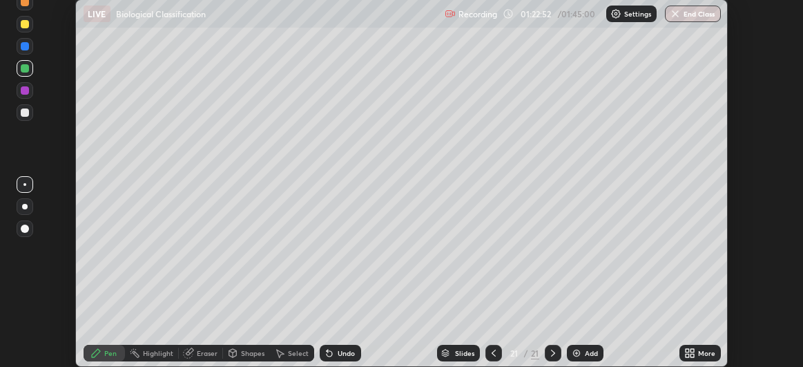
click at [25, 26] on div at bounding box center [25, 24] width 8 height 8
click at [25, 84] on div at bounding box center [25, 90] width 17 height 17
click at [30, 115] on div at bounding box center [25, 112] width 17 height 17
click at [23, 44] on div at bounding box center [25, 46] width 8 height 8
click at [26, 207] on div at bounding box center [25, 207] width 6 height 6
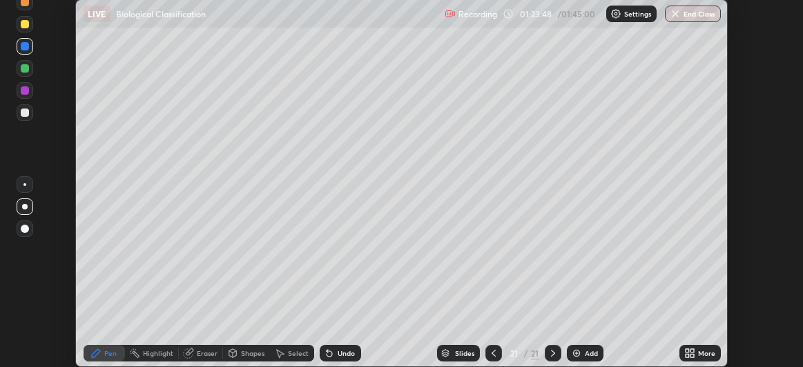
click at [24, 92] on div at bounding box center [25, 90] width 8 height 8
click at [26, 186] on div at bounding box center [25, 184] width 17 height 17
click at [579, 354] on img at bounding box center [576, 352] width 11 height 11
click at [195, 351] on div "Eraser" at bounding box center [201, 353] width 44 height 17
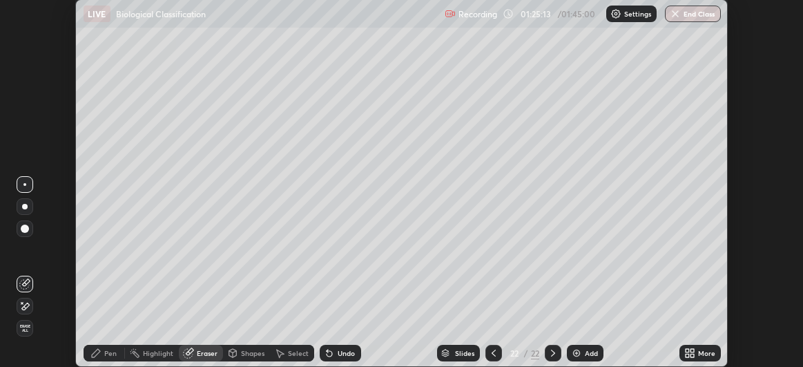
click at [26, 225] on div at bounding box center [25, 228] width 8 height 8
click at [26, 186] on div at bounding box center [25, 184] width 17 height 17
click at [106, 356] on div "Pen" at bounding box center [110, 352] width 12 height 7
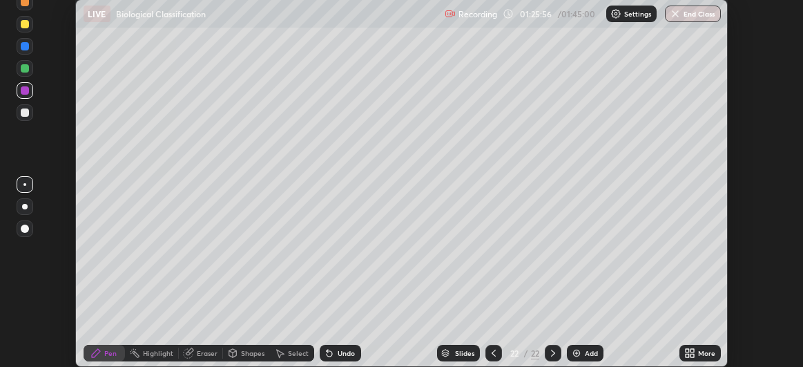
click at [27, 114] on div at bounding box center [25, 112] width 8 height 8
click at [494, 354] on icon at bounding box center [493, 352] width 11 height 11
click at [493, 353] on icon at bounding box center [493, 352] width 11 height 11
click at [699, 18] on button "End Class" at bounding box center [693, 14] width 56 height 17
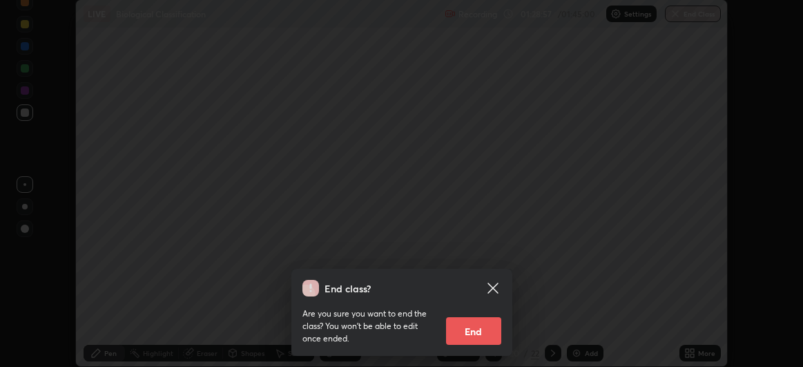
click at [474, 329] on button "End" at bounding box center [473, 331] width 55 height 28
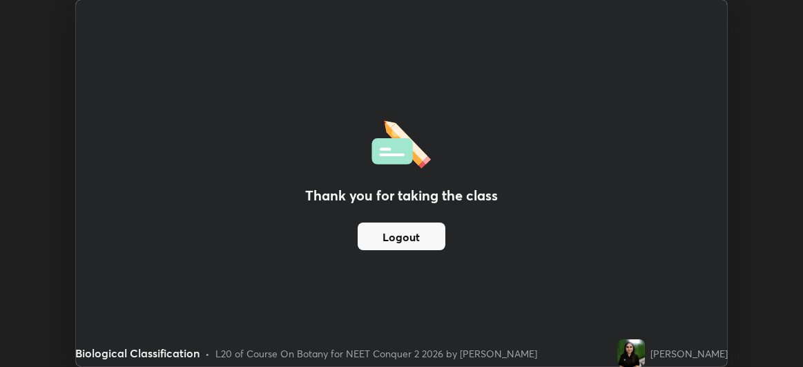
click at [432, 231] on button "Logout" at bounding box center [402, 236] width 88 height 28
